Goal: Find specific page/section: Find specific page/section

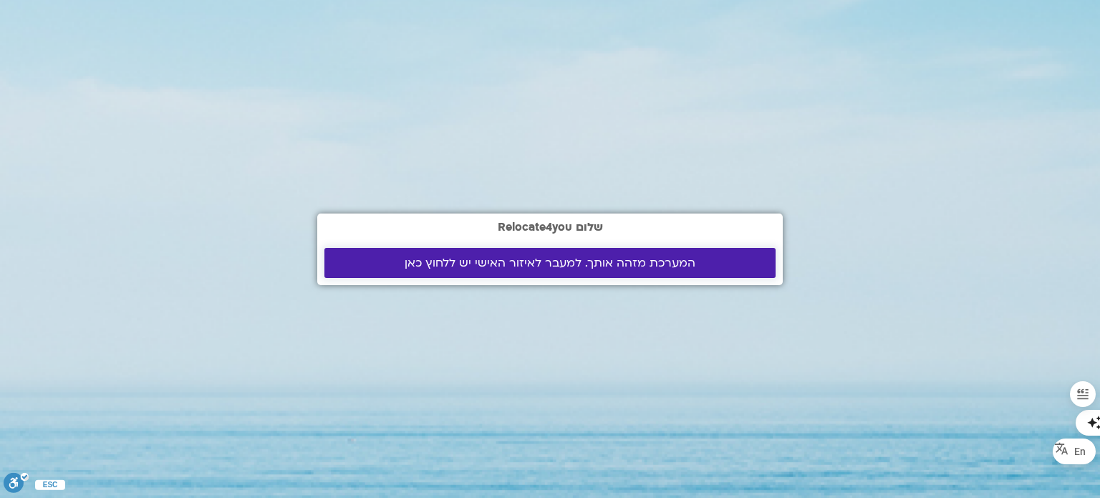
click at [505, 264] on span "המערכת מזהה אותך. למעבר לאיזור האישי יש ללחוץ כאן" at bounding box center [550, 262] width 291 height 13
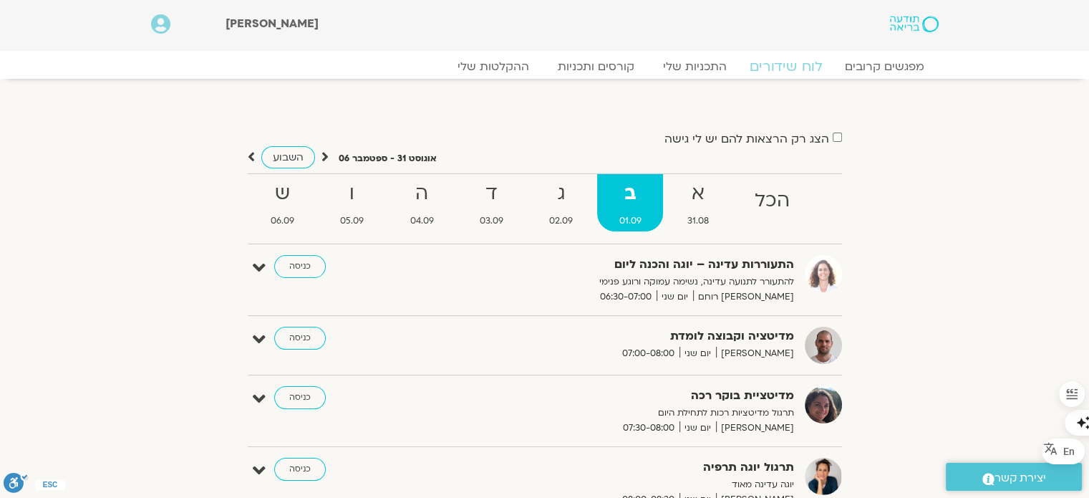
click at [804, 66] on link "לוח שידורים" at bounding box center [785, 66] width 107 height 17
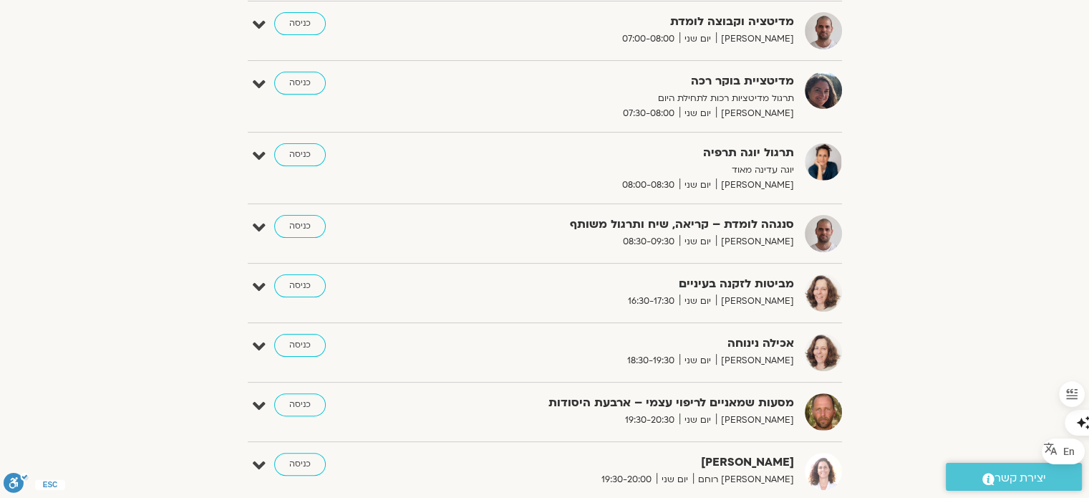
scroll to position [315, 0]
click at [296, 285] on link "כניסה" at bounding box center [300, 285] width 52 height 23
